Goal: Information Seeking & Learning: Learn about a topic

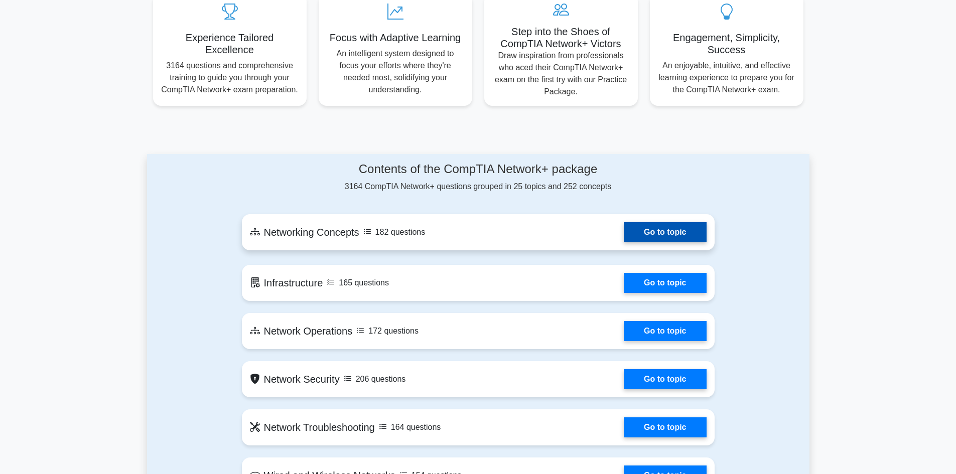
scroll to position [351, 0]
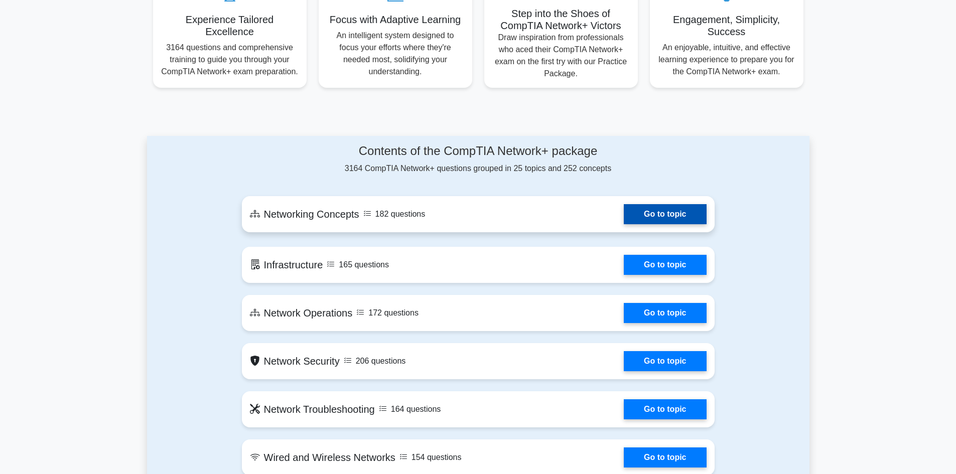
click at [664, 218] on link "Go to topic" at bounding box center [665, 214] width 82 height 20
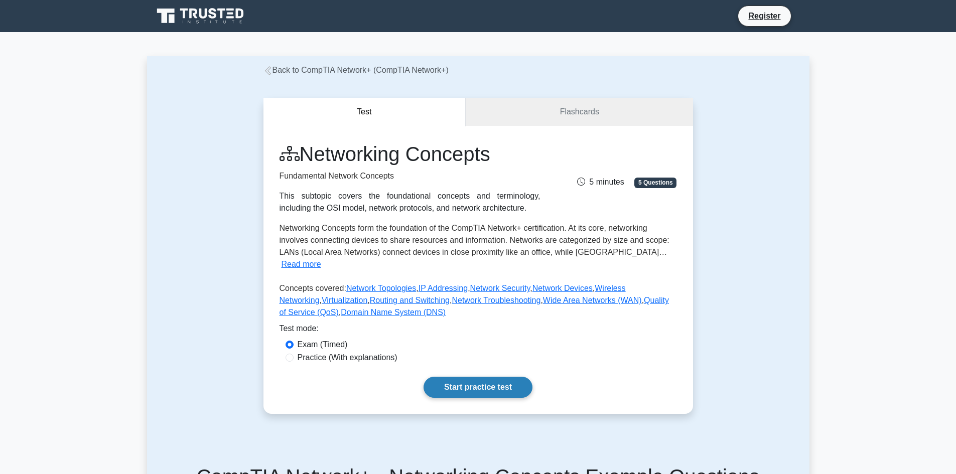
click at [493, 377] on link "Start practice test" at bounding box center [477, 387] width 109 height 21
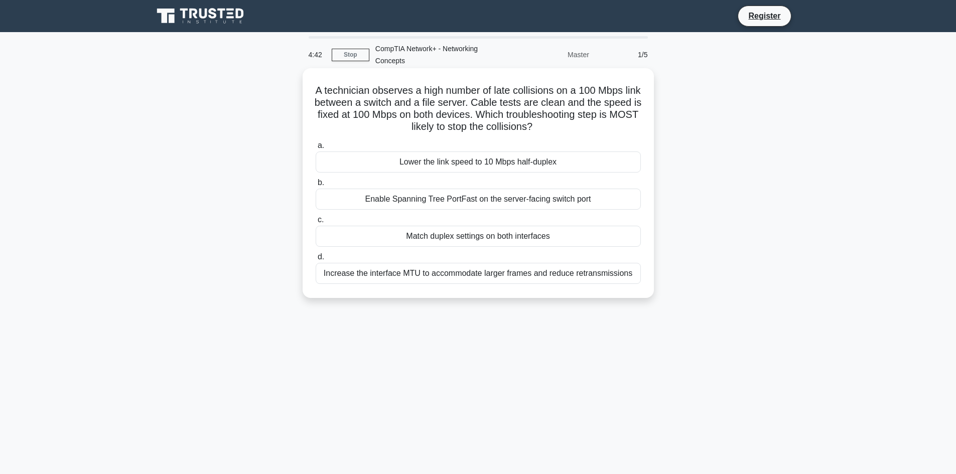
click at [476, 202] on div "Enable Spanning Tree PortFast on the server-facing switch port" at bounding box center [478, 199] width 325 height 21
click at [316, 186] on input "b. Enable Spanning Tree PortFast on the server-facing switch port" at bounding box center [316, 183] width 0 height 7
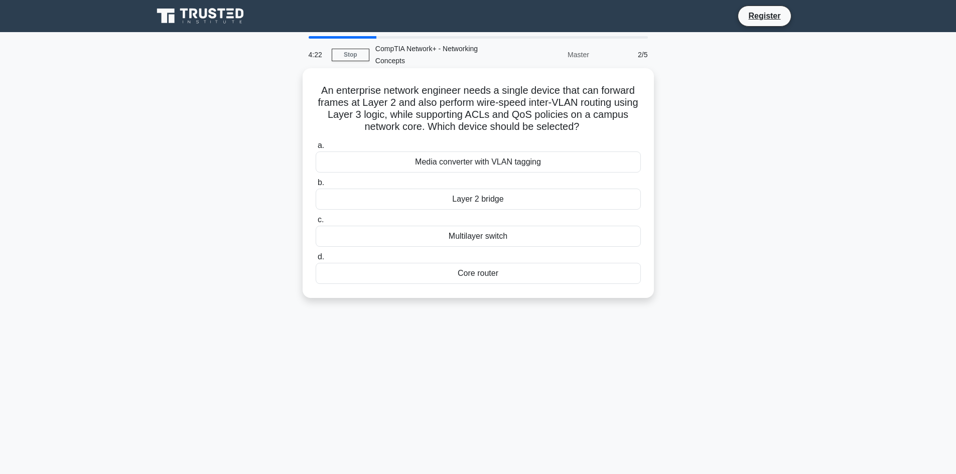
click at [487, 238] on div "Multilayer switch" at bounding box center [478, 236] width 325 height 21
click at [475, 235] on div "Multilayer switch" at bounding box center [478, 236] width 325 height 21
click at [473, 235] on div "Multilayer switch" at bounding box center [478, 236] width 325 height 21
click at [316, 223] on input "c. Multilayer switch" at bounding box center [316, 220] width 0 height 7
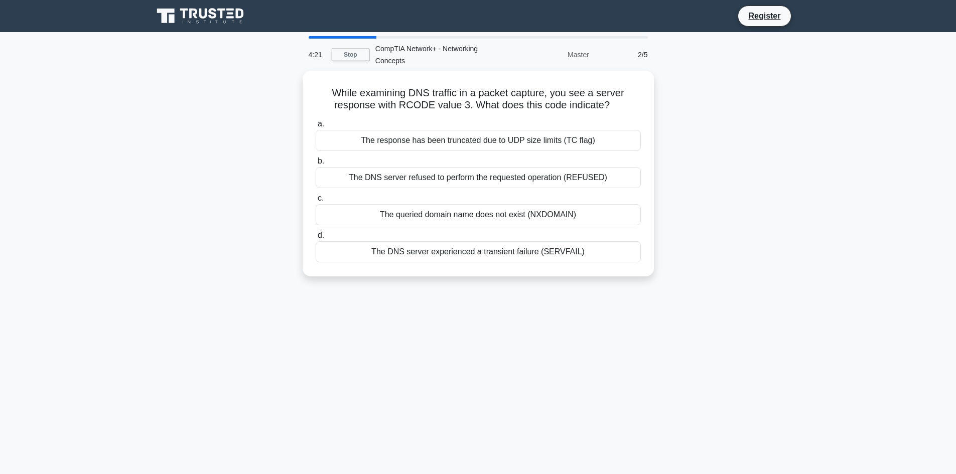
click at [473, 235] on label "d. The DNS server experienced a transient failure (SERVFAIL)" at bounding box center [478, 245] width 325 height 33
click at [316, 235] on input "d. The DNS server experienced a transient failure (SERVFAIL)" at bounding box center [316, 235] width 0 height 7
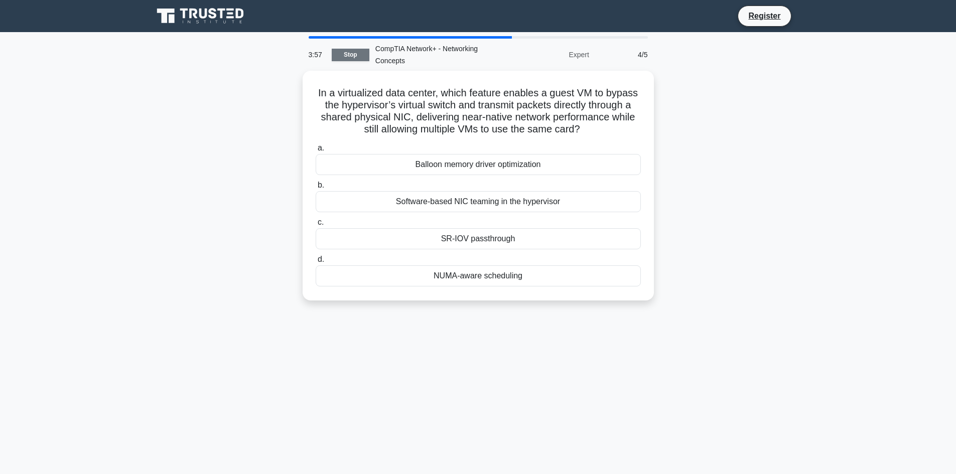
click at [348, 55] on link "Stop" at bounding box center [351, 55] width 38 height 13
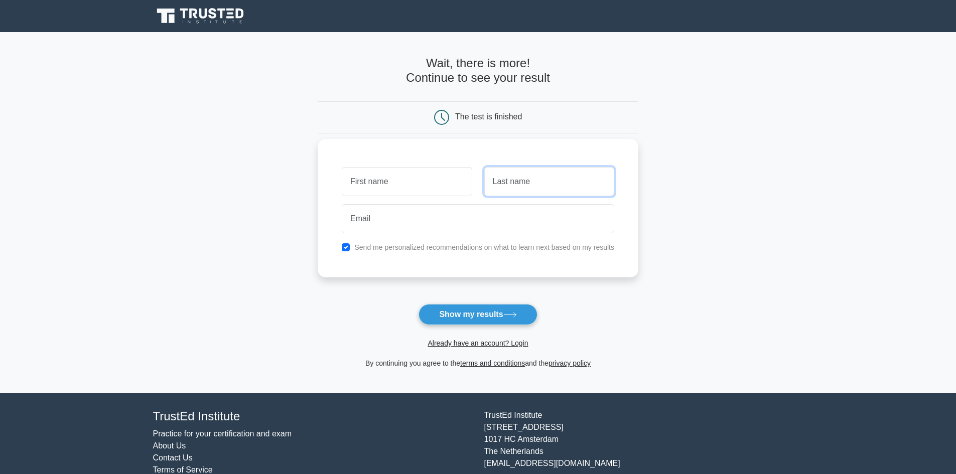
click at [528, 190] on input "text" at bounding box center [549, 181] width 130 height 29
